Goal: Navigation & Orientation: Find specific page/section

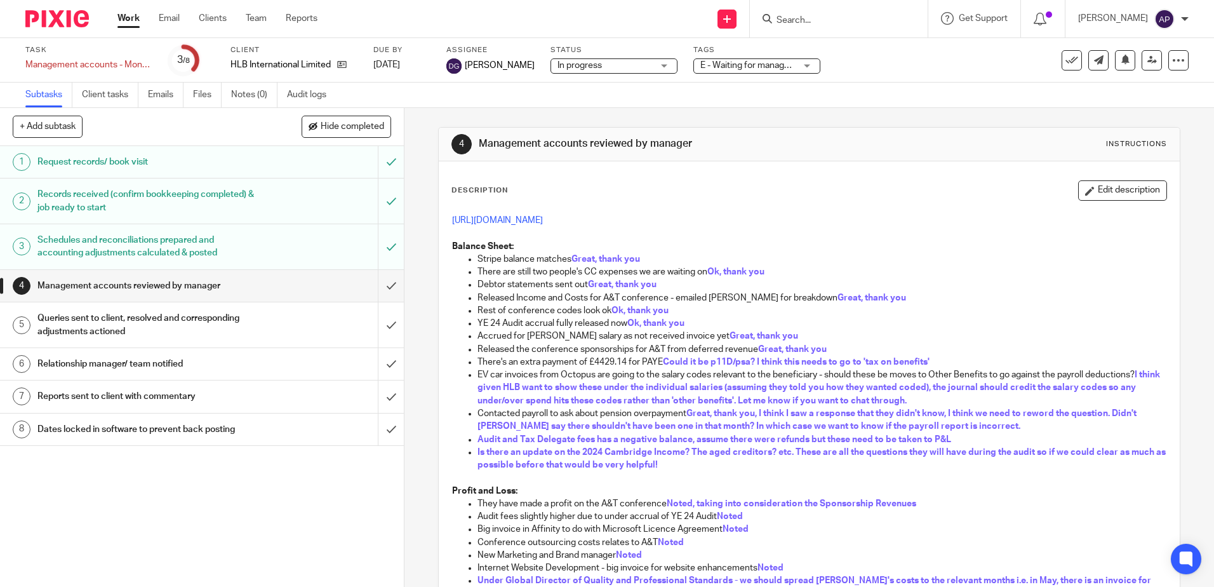
click at [57, 17] on img at bounding box center [56, 18] width 63 height 17
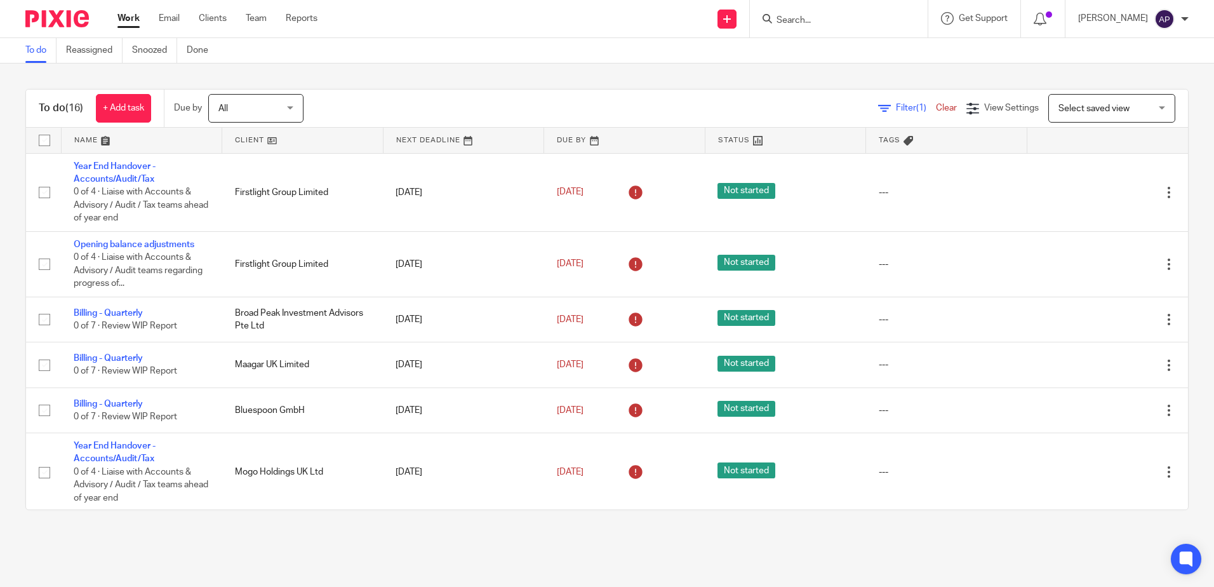
click at [98, 137] on link at bounding box center [142, 140] width 161 height 25
